Goal: Information Seeking & Learning: Understand process/instructions

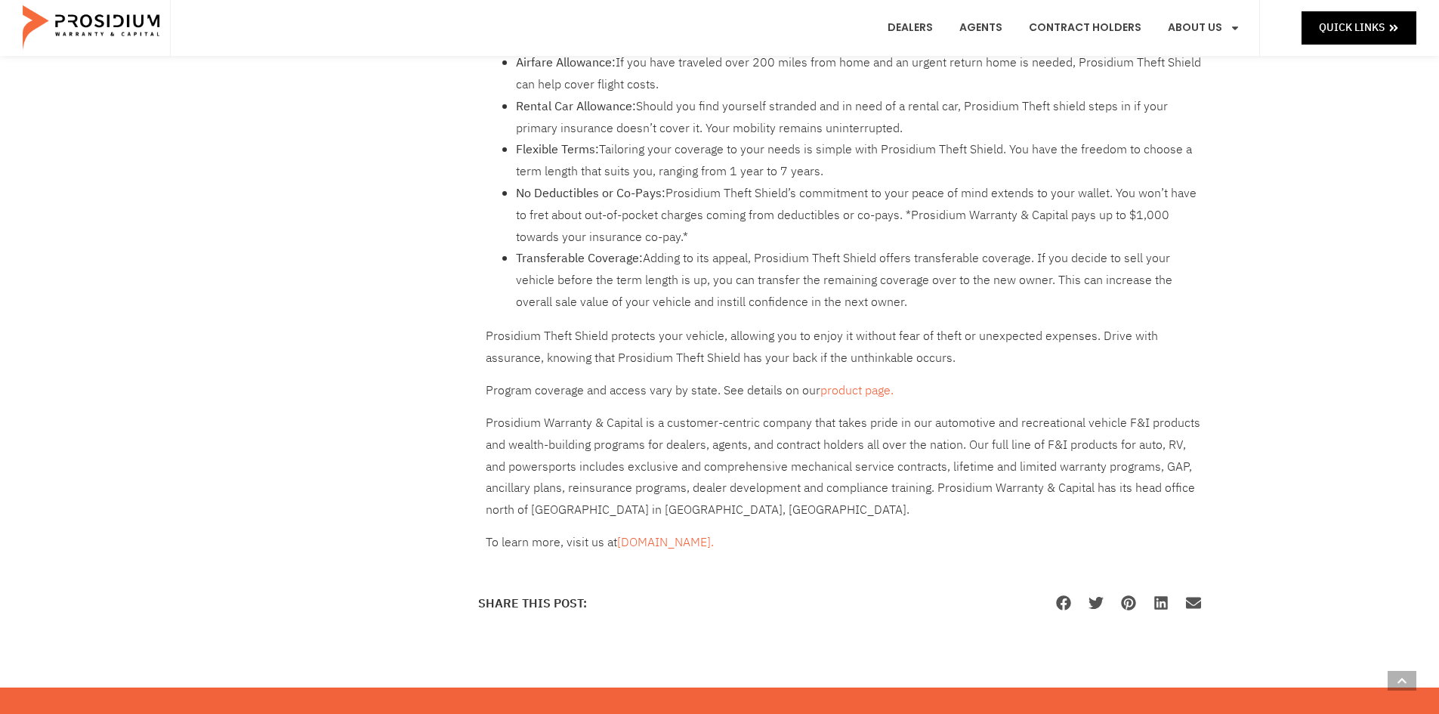
scroll to position [1007, 0]
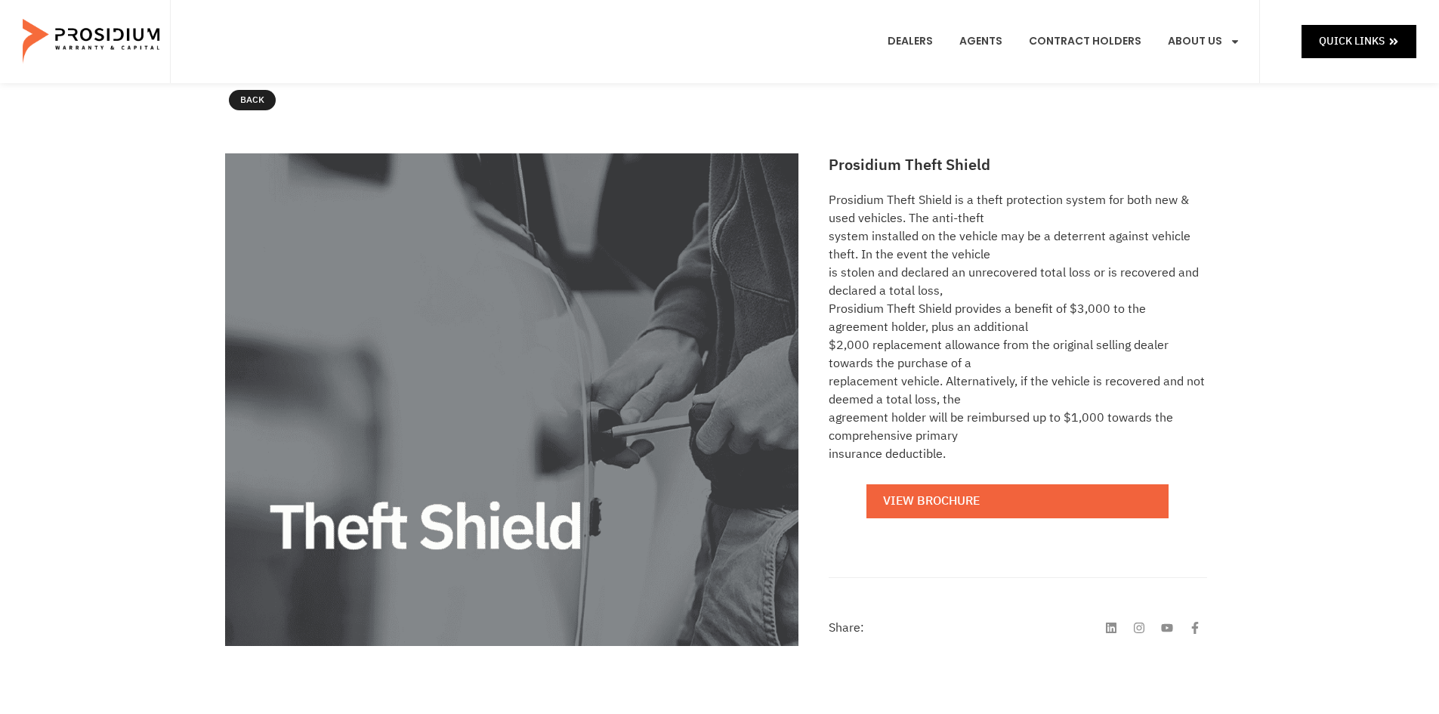
scroll to position [202, 0]
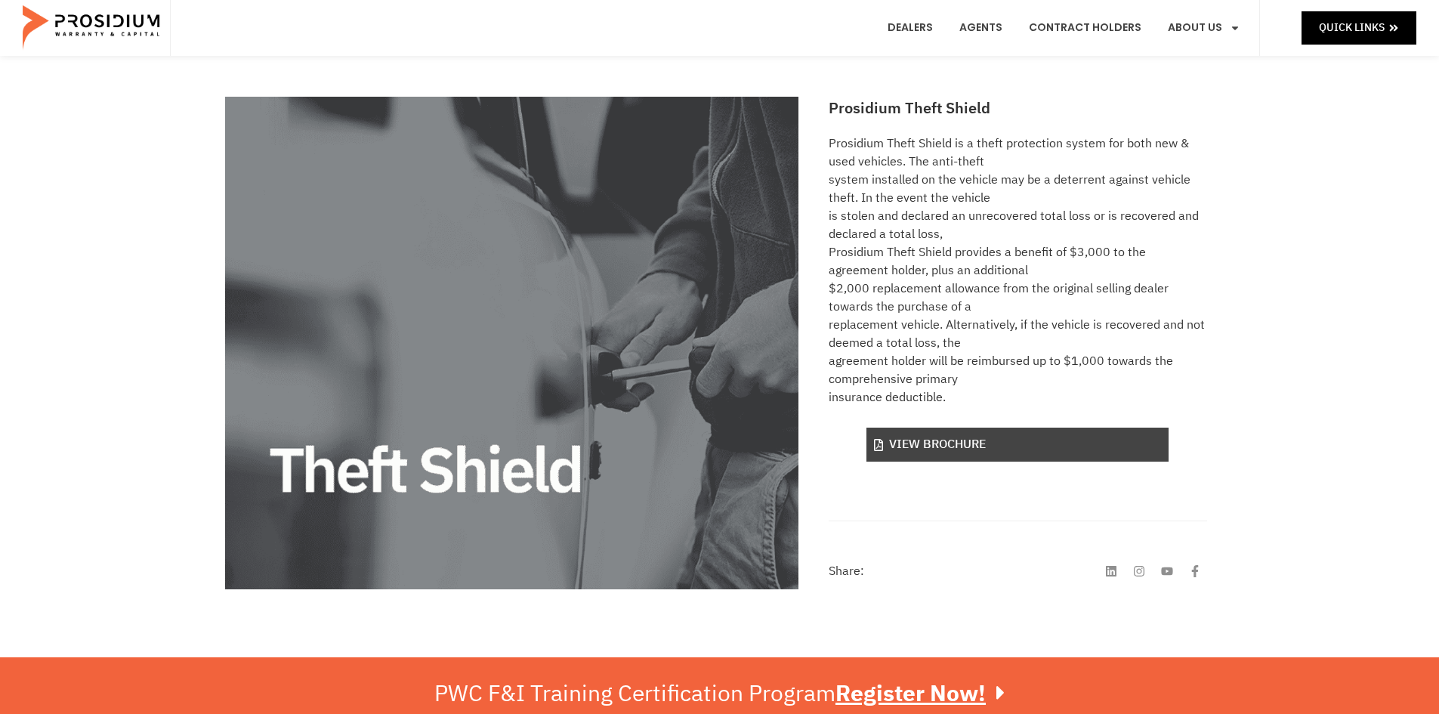
click at [930, 455] on link "View Brochure" at bounding box center [1017, 444] width 302 height 34
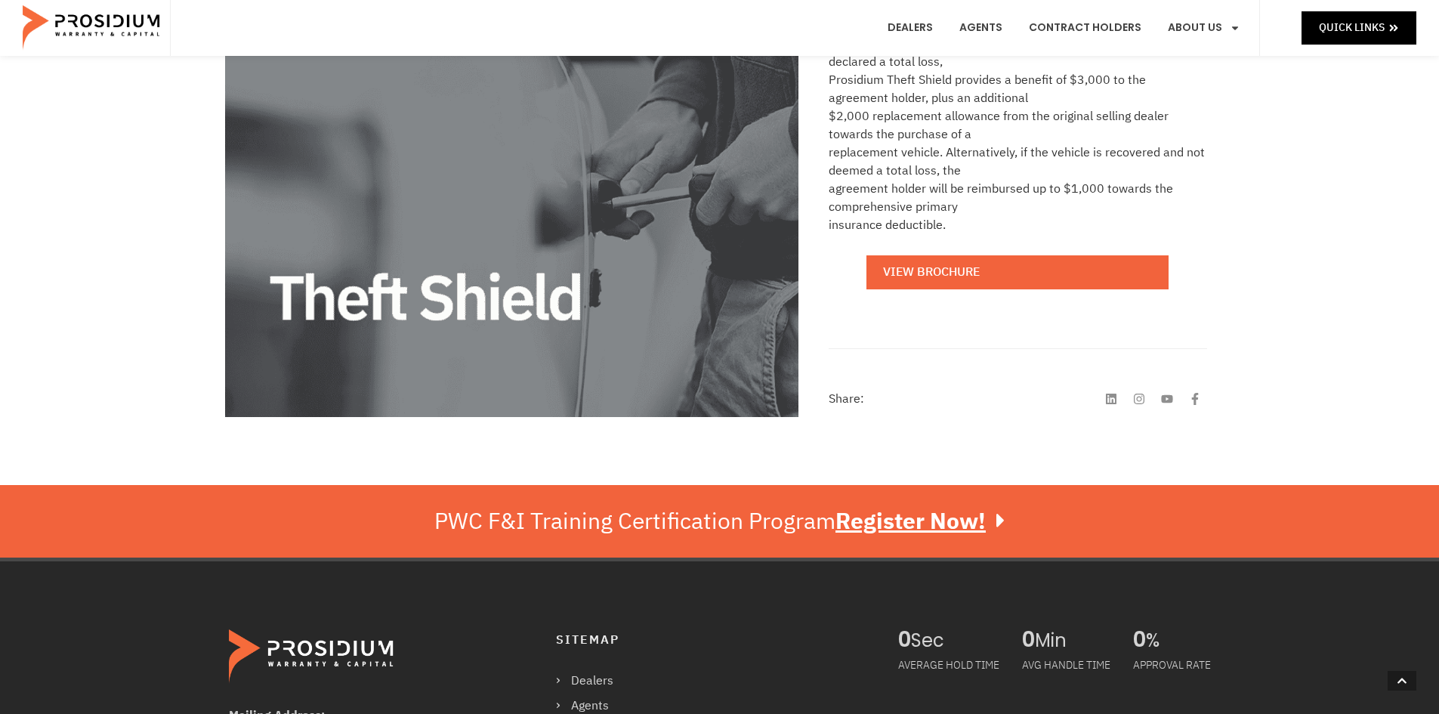
scroll to position [604, 0]
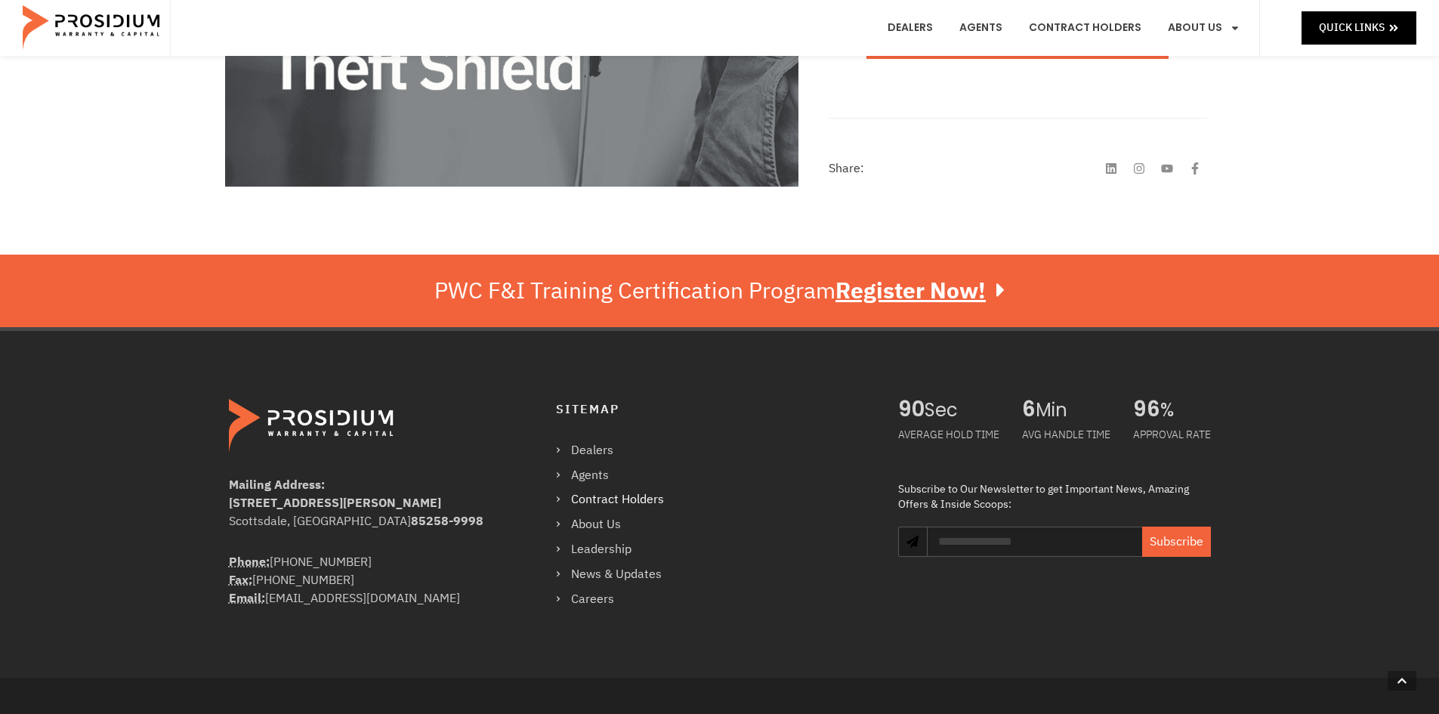
click at [556, 500] on link "Contract Holders" at bounding box center [617, 500] width 123 height 22
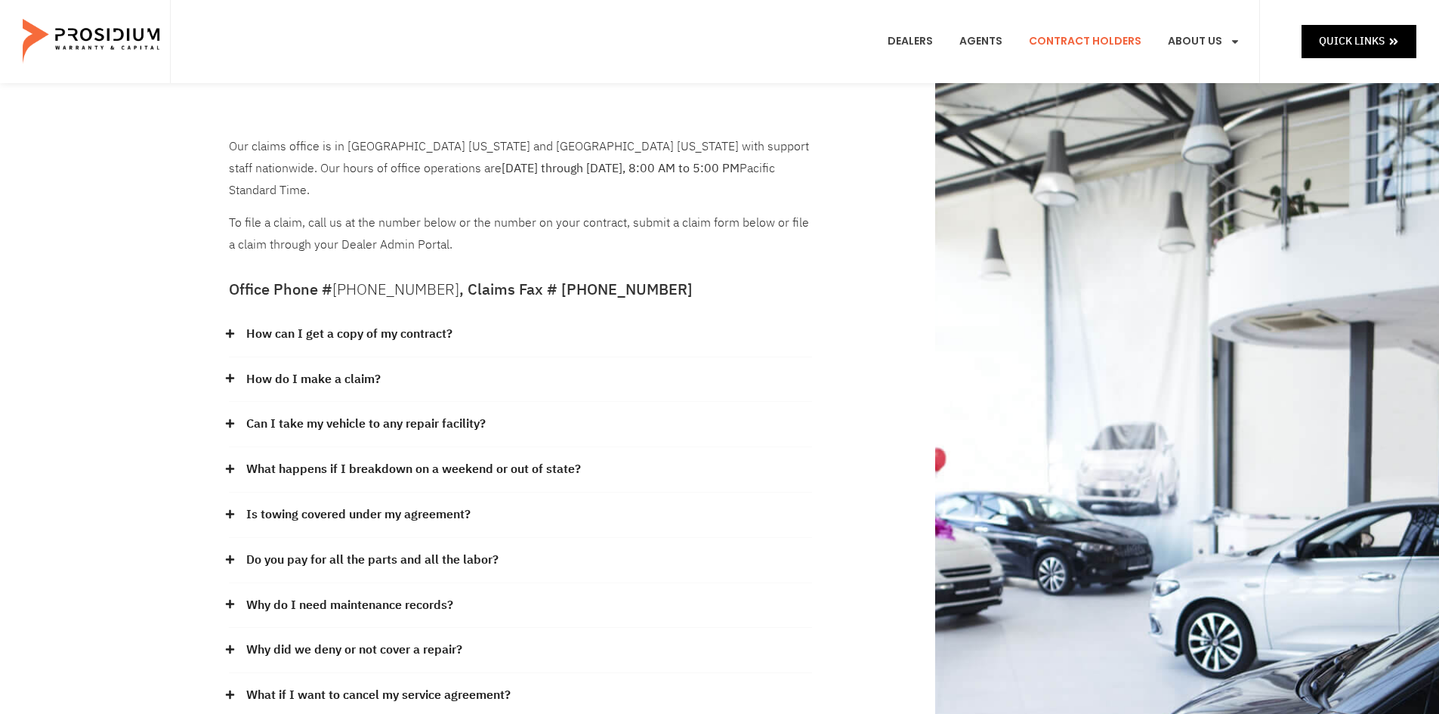
drag, startPoint x: 412, startPoint y: 675, endPoint x: 501, endPoint y: 565, distance: 142.2
click at [412, 684] on link "What if I want to cancel my service agreement?" at bounding box center [378, 695] width 264 height 22
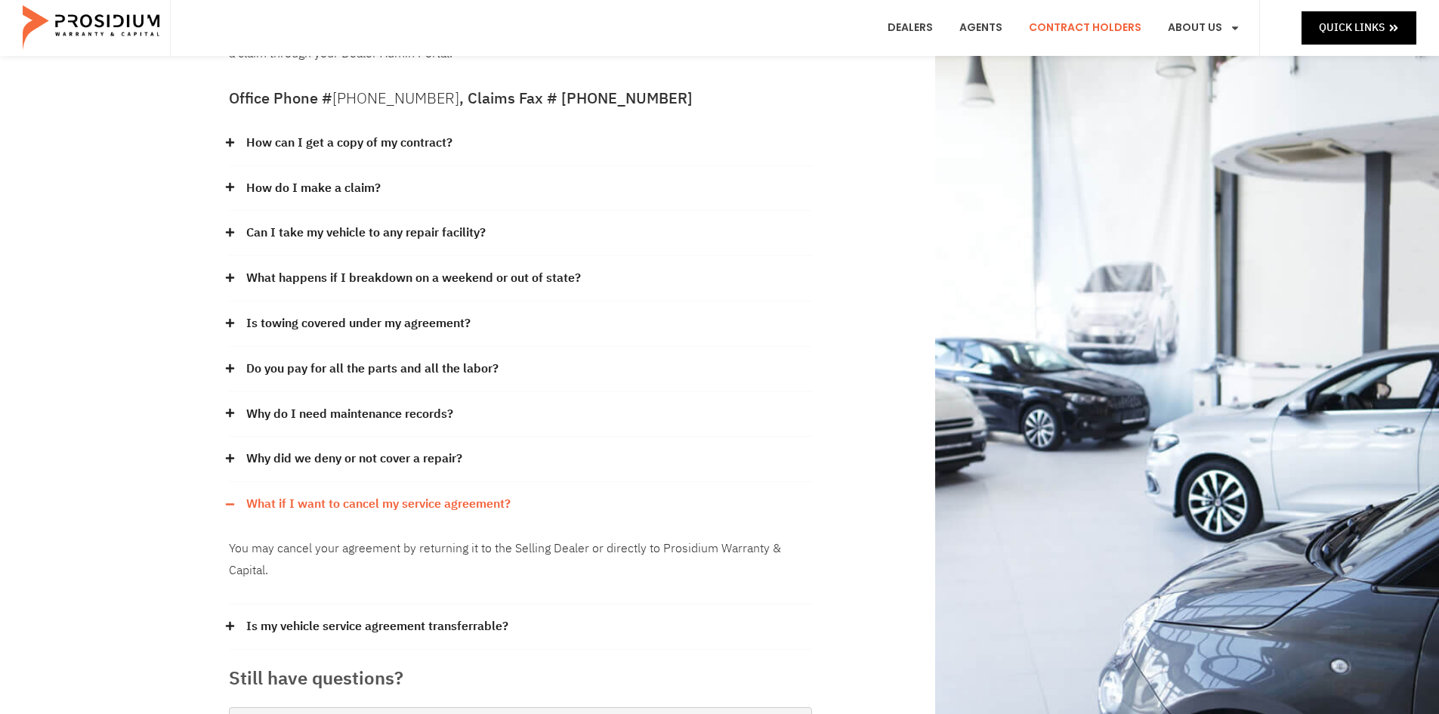
scroll to position [202, 0]
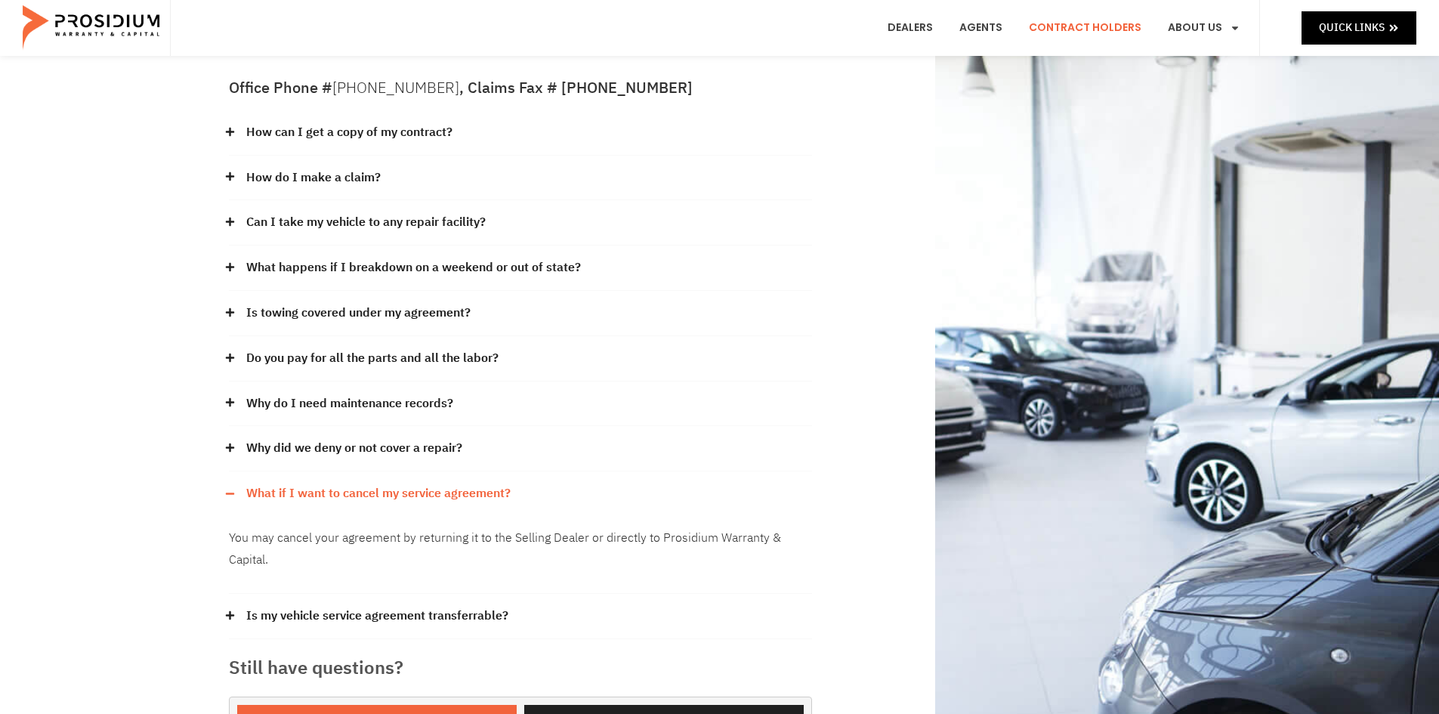
click at [392, 605] on link "Is my vehicle service agreement transferrable?" at bounding box center [377, 616] width 262 height 22
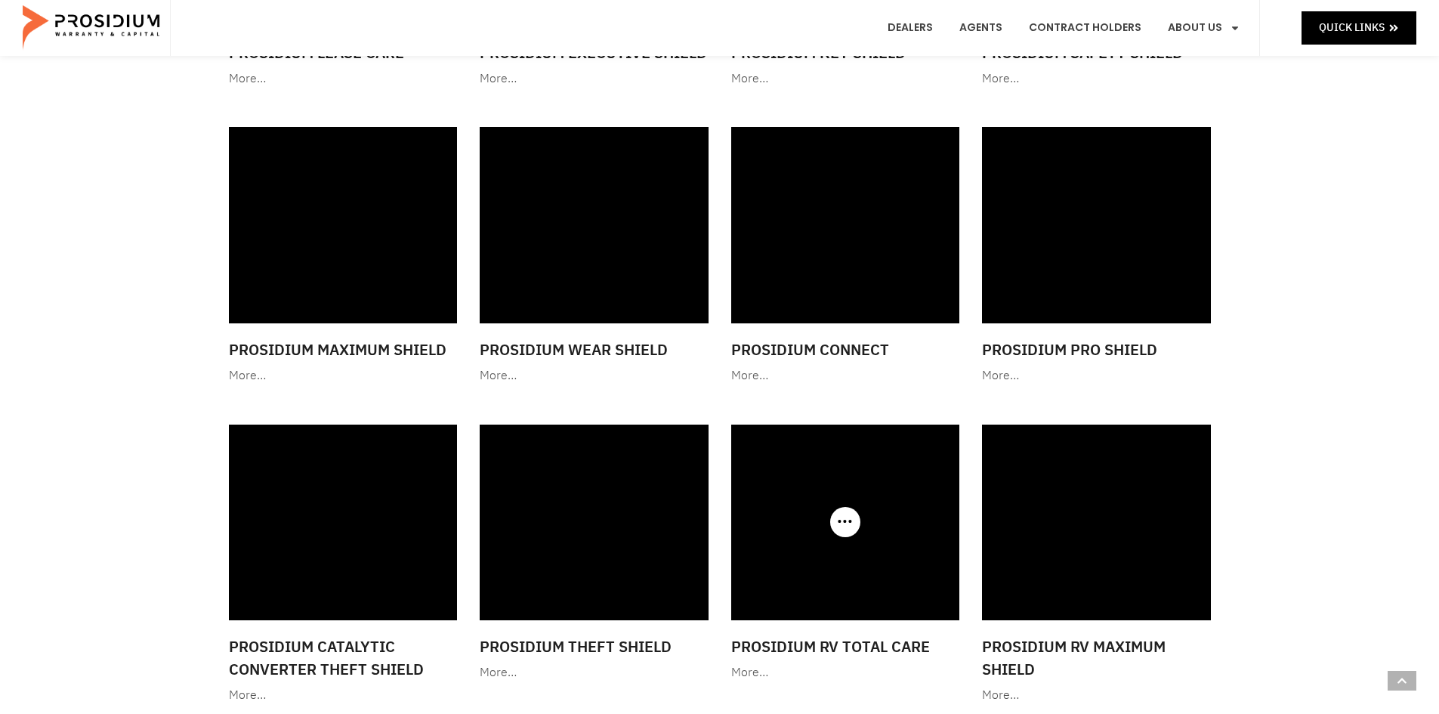
scroll to position [1410, 0]
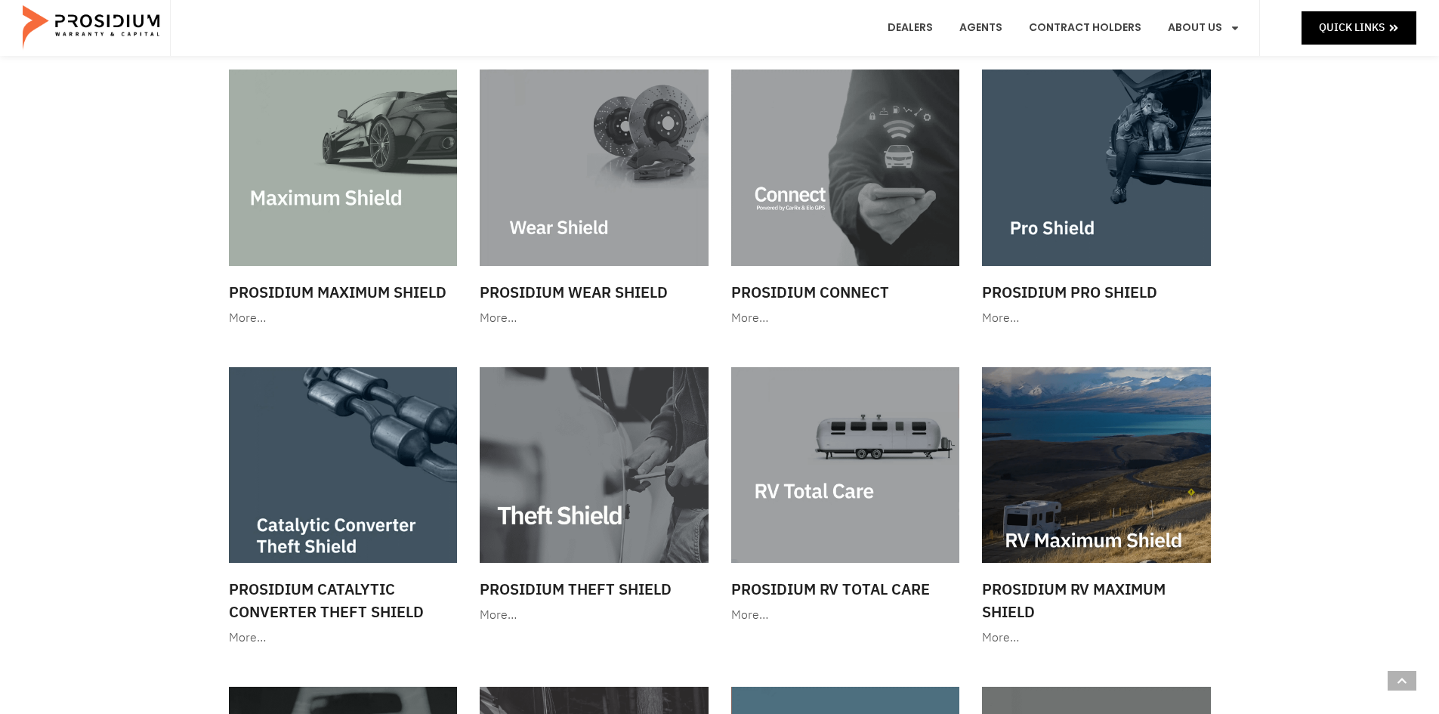
click at [498, 616] on div "More…" at bounding box center [594, 615] width 229 height 22
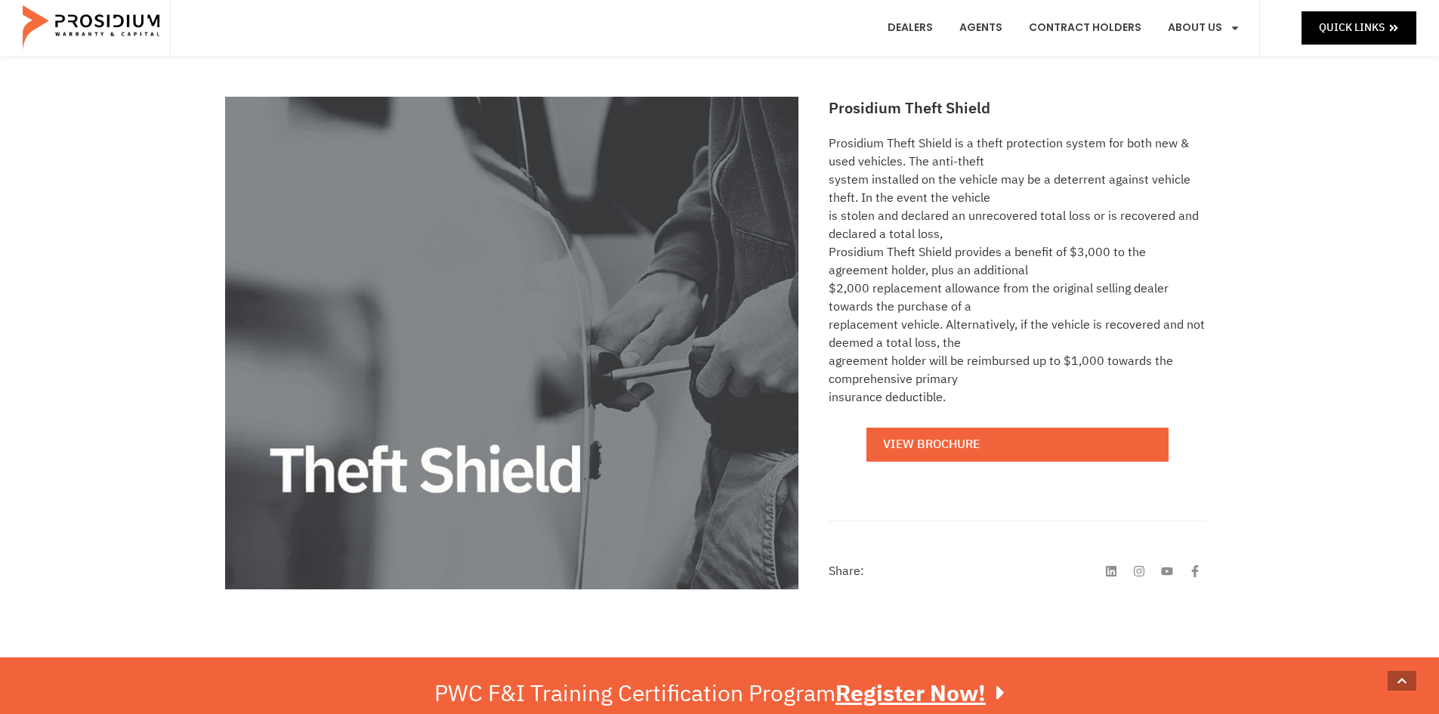
scroll to position [604, 0]
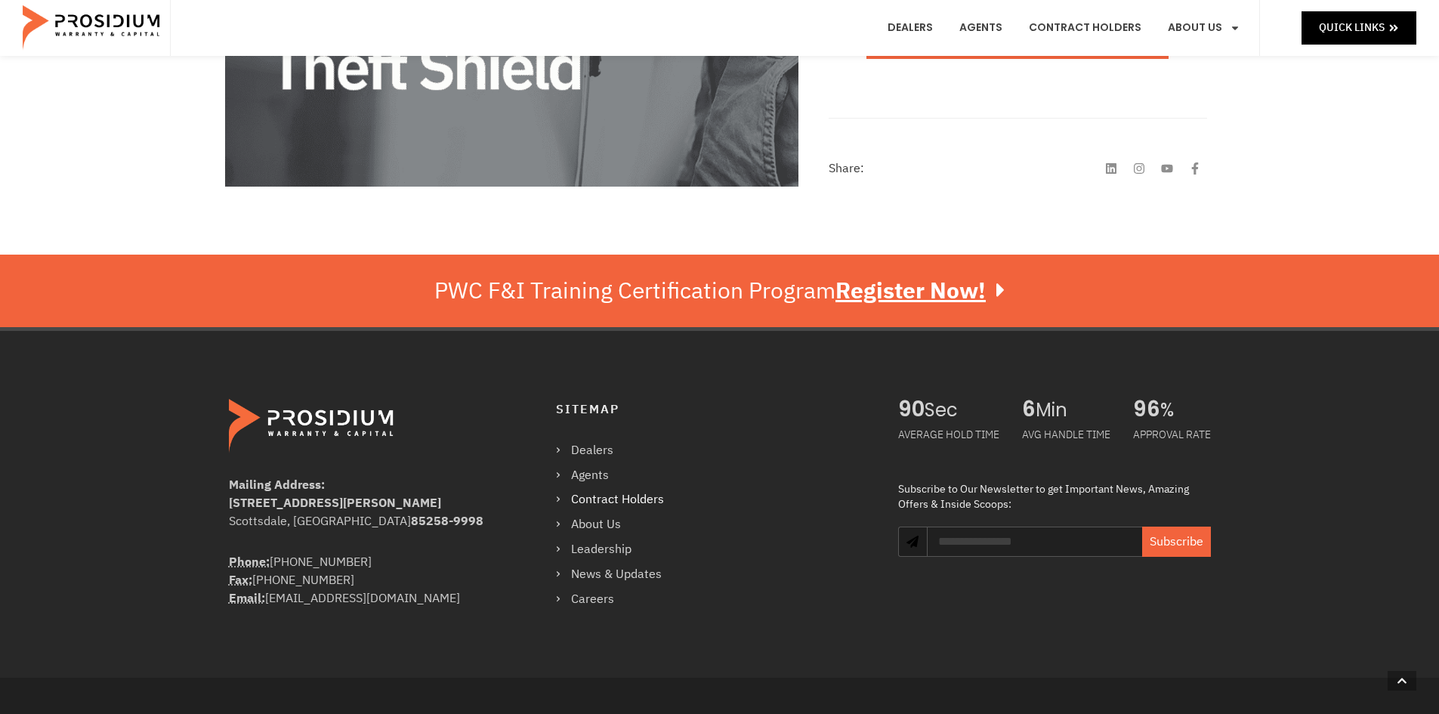
click at [557, 498] on link "Contract Holders" at bounding box center [617, 500] width 123 height 22
